Goal: Task Accomplishment & Management: Use online tool/utility

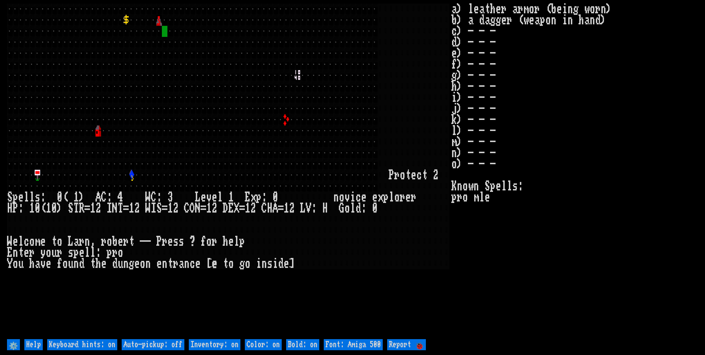
click at [167, 344] on off "Auto-pickup: off" at bounding box center [153, 344] width 63 height 11
type off "Auto-pickup: on"
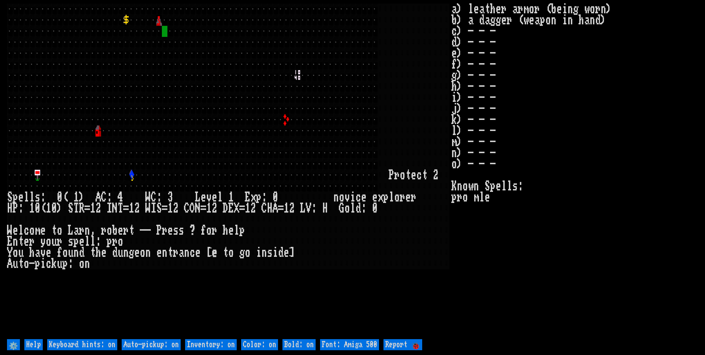
drag, startPoint x: 214, startPoint y: 343, endPoint x: 227, endPoint y: 341, distance: 13.2
click at [216, 342] on on "Inventory: on" at bounding box center [211, 344] width 52 height 11
type on "Inventory: off"
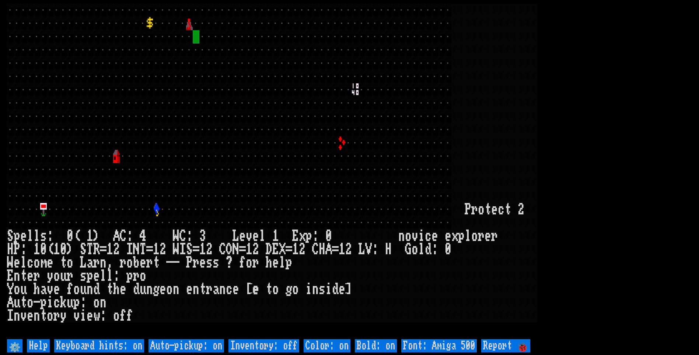
drag, startPoint x: 438, startPoint y: 343, endPoint x: 443, endPoint y: 343, distance: 5.6
click at [438, 343] on 500 "Font: Amiga 500" at bounding box center [439, 345] width 76 height 13
type 500 "Font: Amiga 1200"
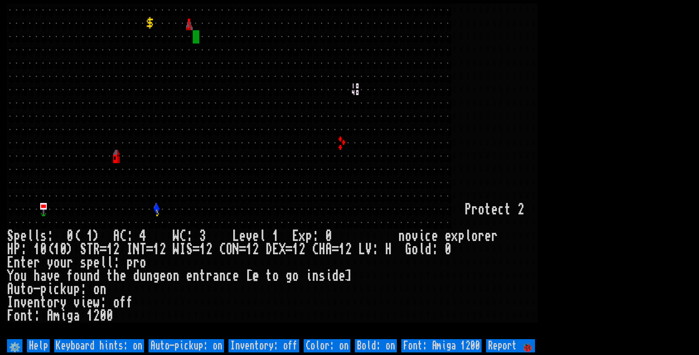
click at [649, 58] on larn at bounding box center [349, 170] width 685 height 333
